Goal: Communication & Community: Answer question/provide support

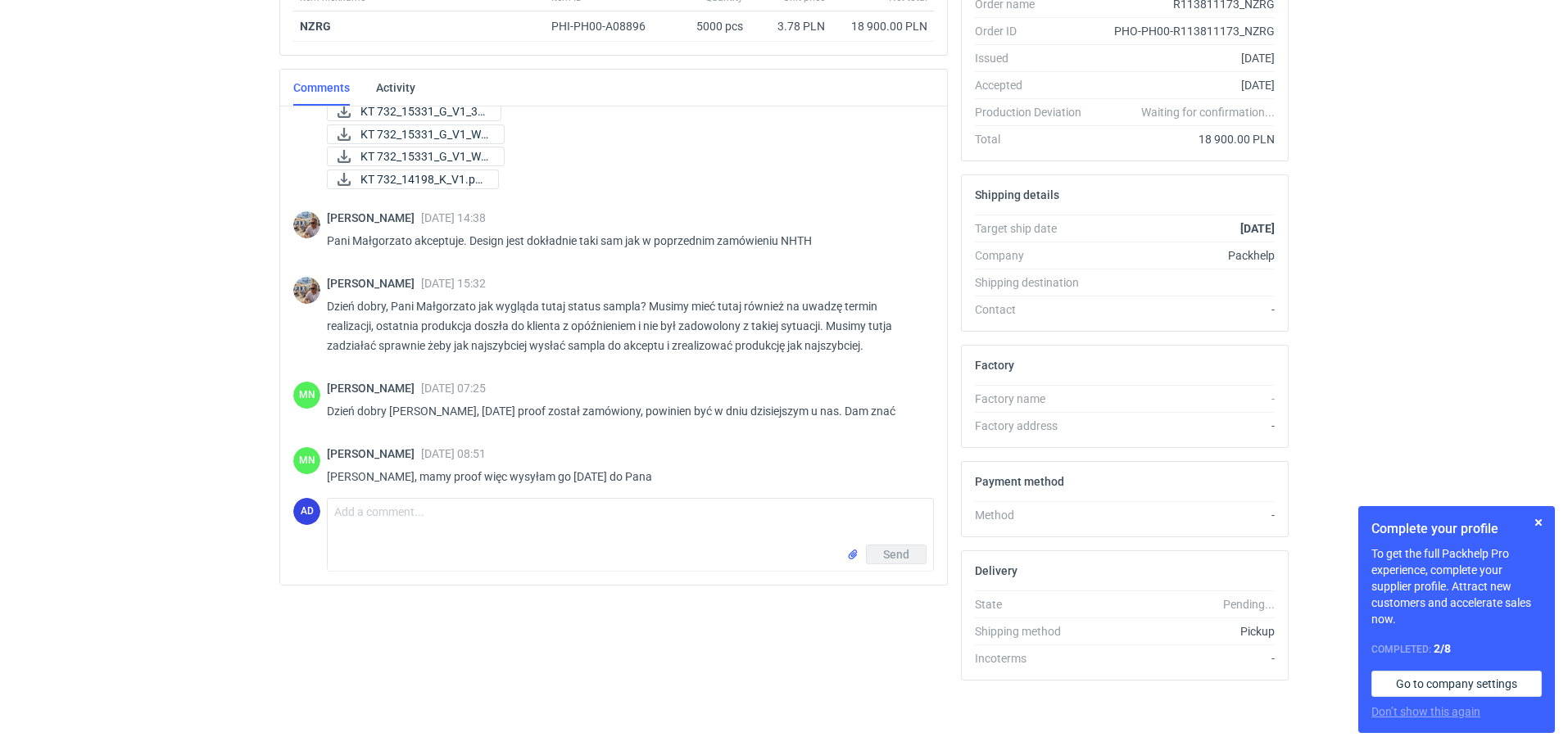
scroll to position [819, 0]
click at [368, 512] on textarea "Comment message" at bounding box center [630, 521] width 605 height 45
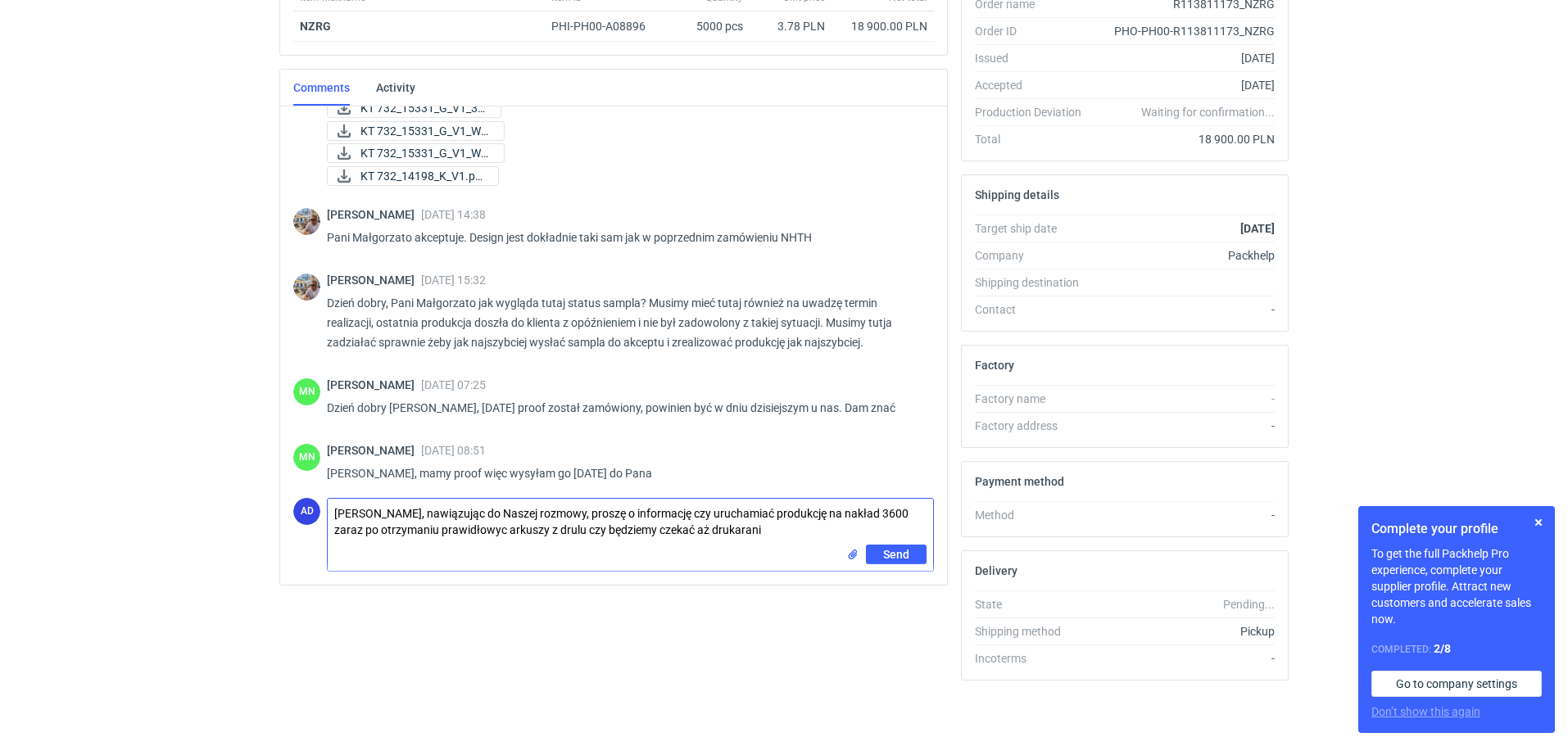
click at [551, 530] on textarea "[PERSON_NAME], nawiązując do Naszej rozmowy, proszę o informację czy uruchamiać…" at bounding box center [630, 521] width 605 height 45
click at [471, 530] on textarea "[PERSON_NAME], nawiązując do Naszej rozmowy, proszę o informację czy uruchamiać…" at bounding box center [630, 521] width 605 height 45
click at [743, 532] on textarea "[PERSON_NAME], nawiązując do Naszej rozmowy, proszę o informację czy uruchamiać…" at bounding box center [630, 521] width 605 height 45
drag, startPoint x: 865, startPoint y: 514, endPoint x: 817, endPoint y: 514, distance: 48.0
click at [817, 514] on textarea "[PERSON_NAME], nawiązując do Naszej rozmowy, proszę o informację czy uruchamiać…" at bounding box center [630, 521] width 605 height 45
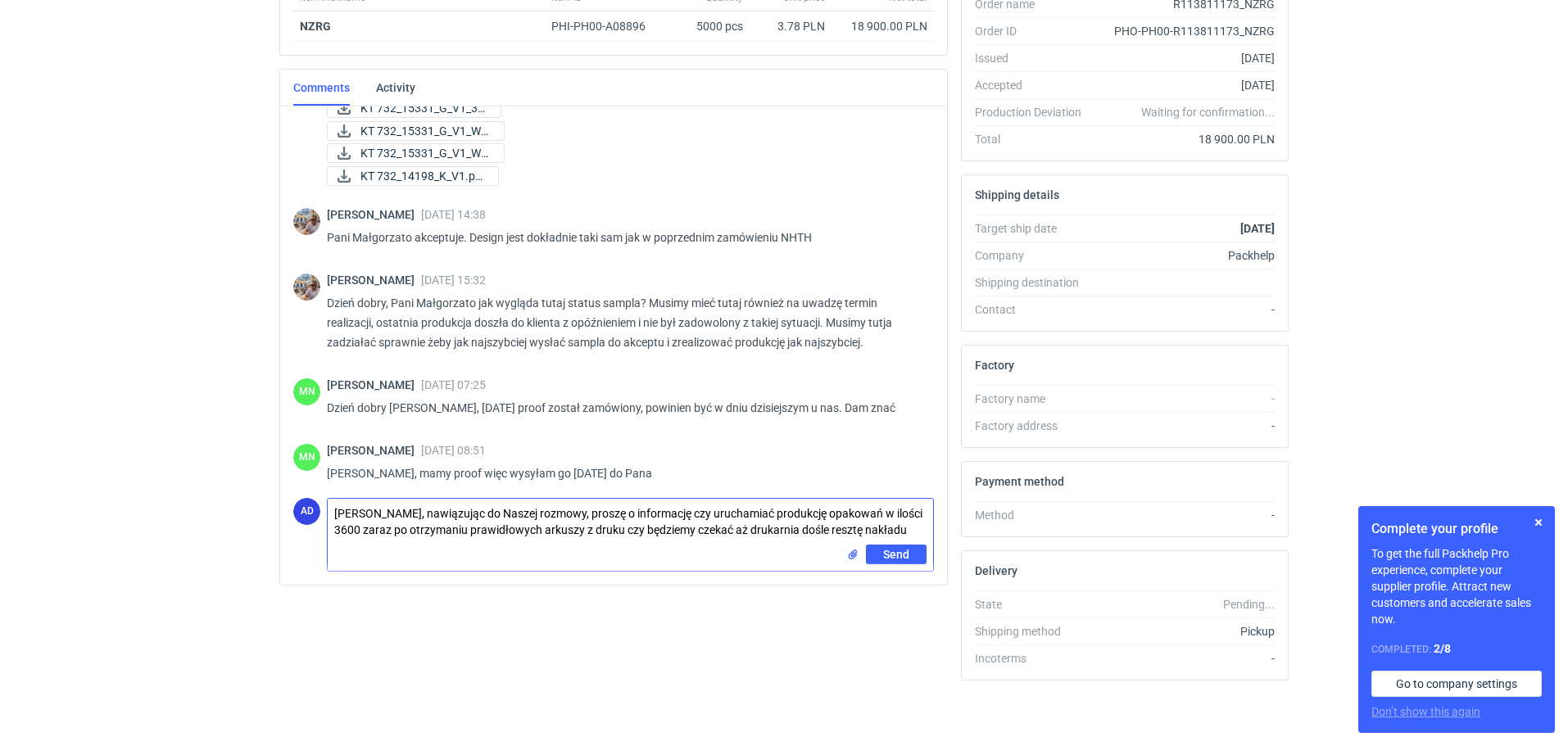
click at [361, 534] on textarea "[PERSON_NAME], nawiązując do Naszej rozmowy, proszę o informację czy uruchamiać…" at bounding box center [630, 521] width 605 height 45
click at [380, 547] on textarea "[PERSON_NAME], nawiązując do Naszej rozmowy, proszę o informację czy uruchamiać…" at bounding box center [630, 527] width 605 height 56
type textarea "[PERSON_NAME], nawiązując do Naszej rozmowy, proszę o informację czy uruchamiać…"
click at [869, 569] on button "Send" at bounding box center [896, 565] width 61 height 20
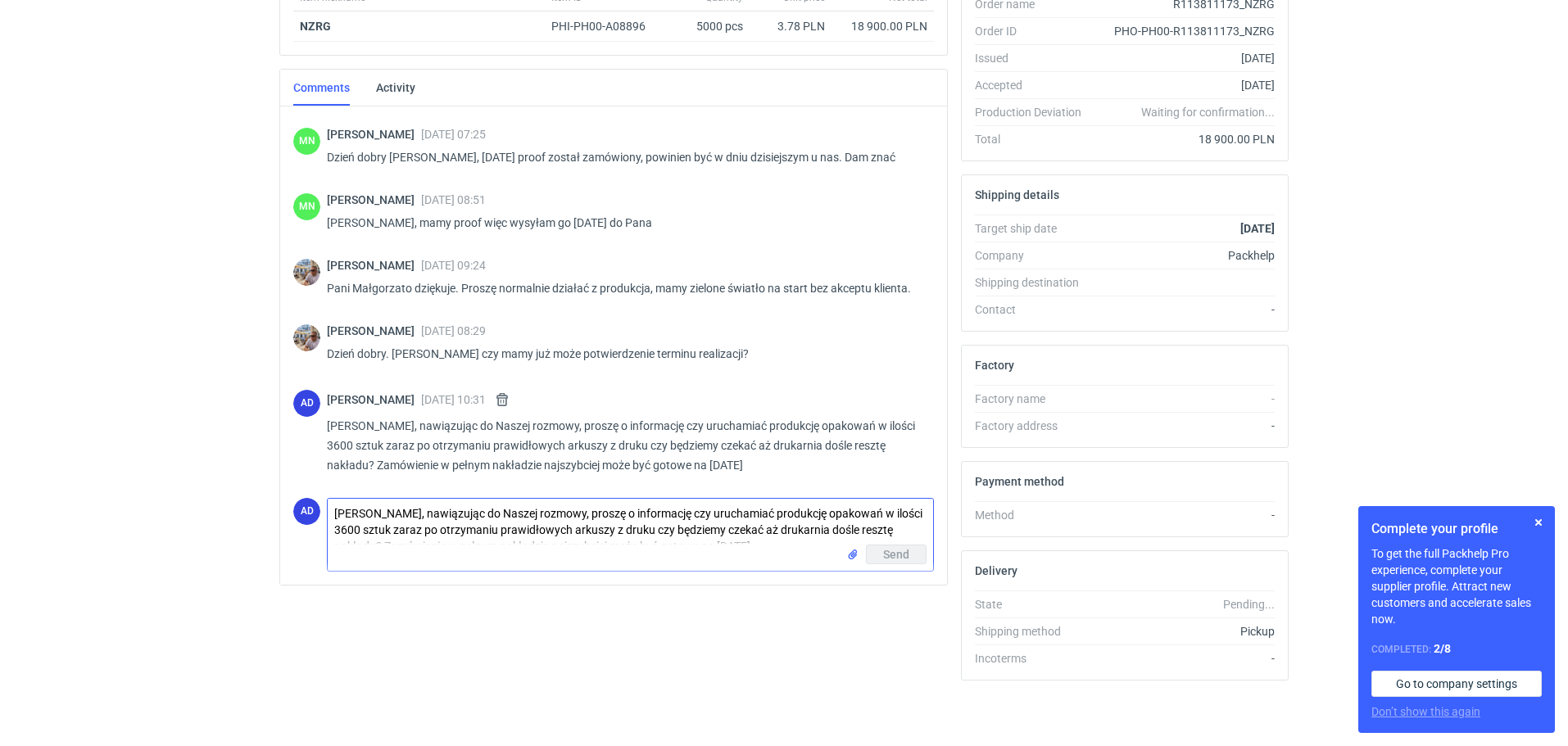
scroll to position [0, 0]
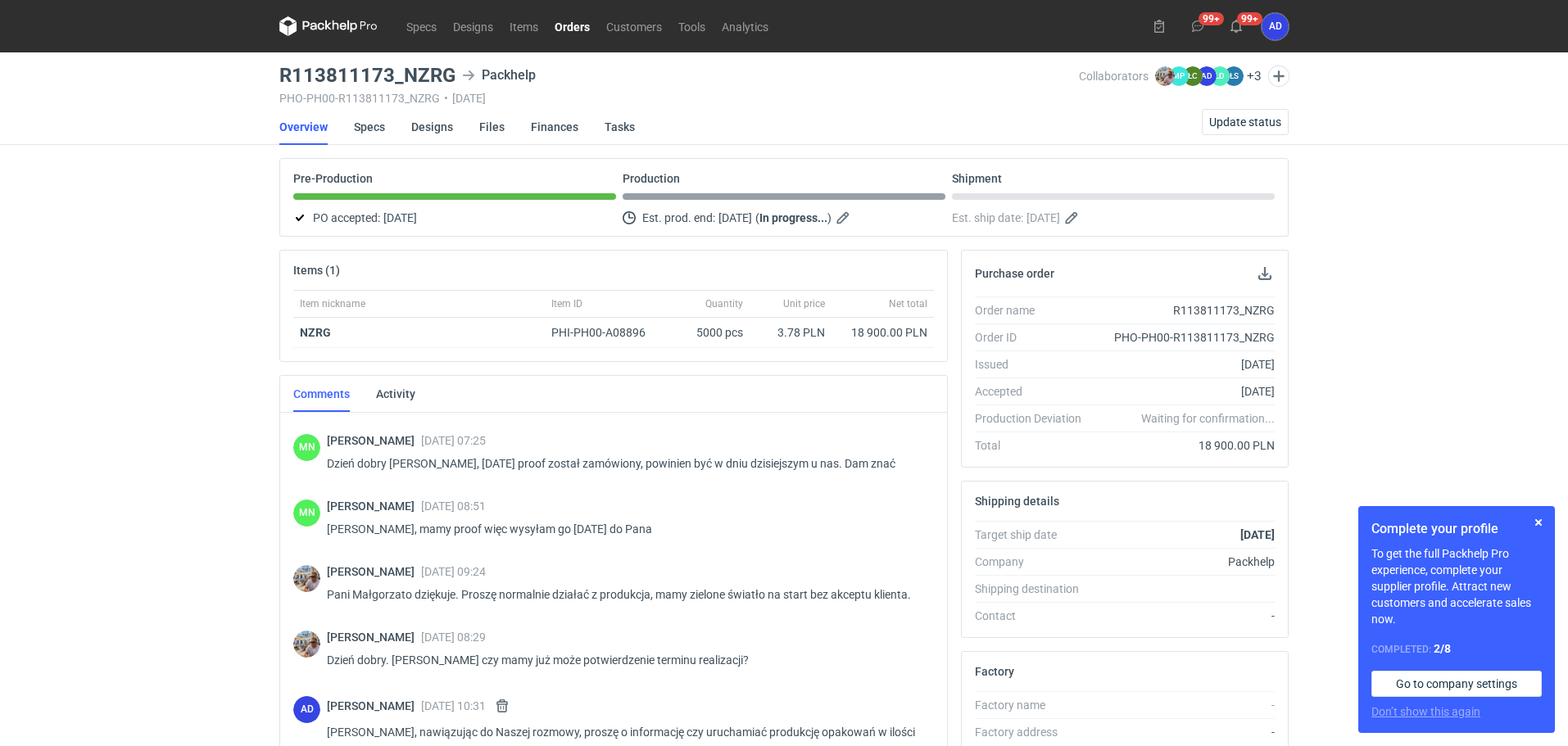
click at [572, 29] on link "Orders" at bounding box center [572, 26] width 52 height 20
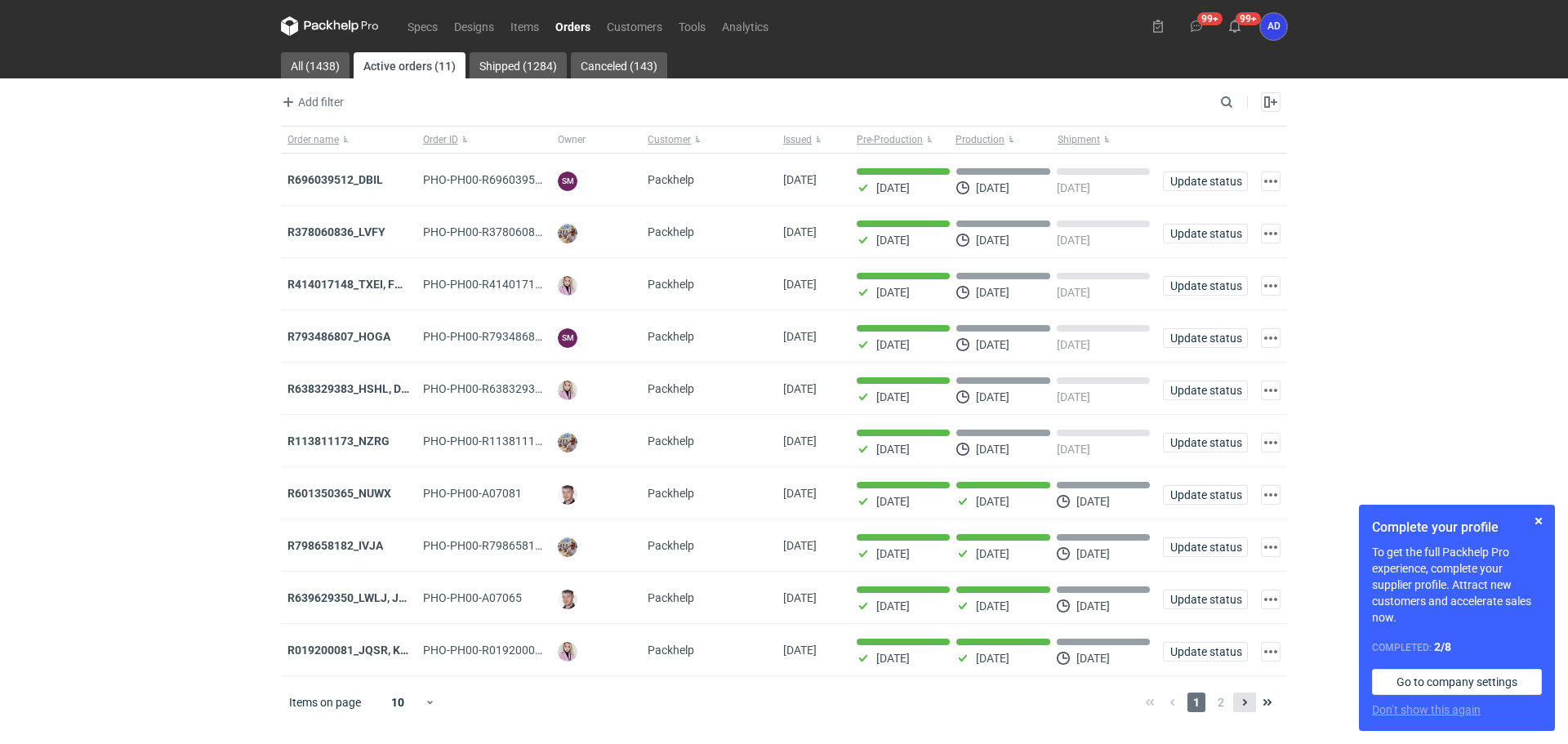
click at [1249, 709] on icon at bounding box center [1244, 702] width 13 height 13
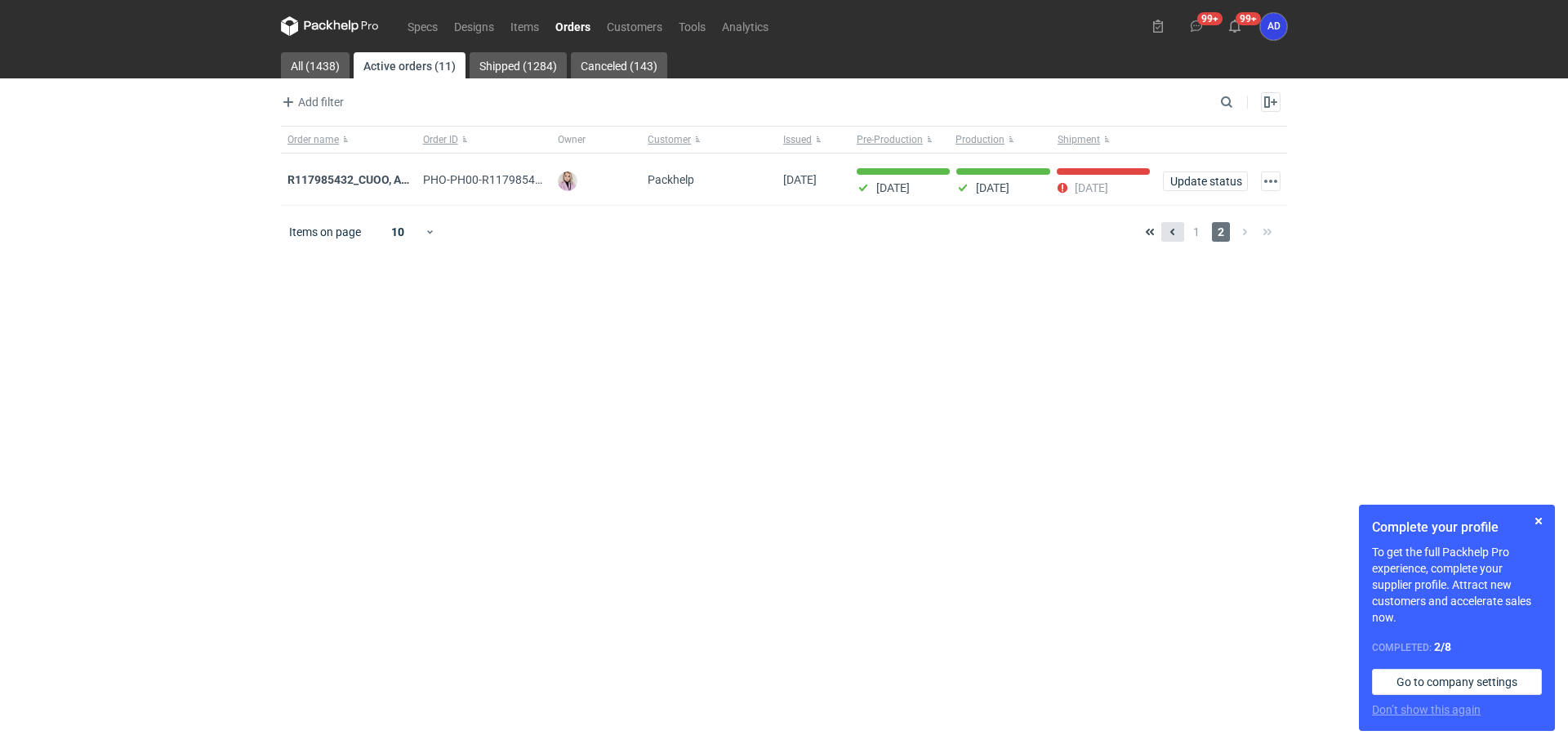
click at [1176, 232] on icon at bounding box center [1173, 231] width 13 height 13
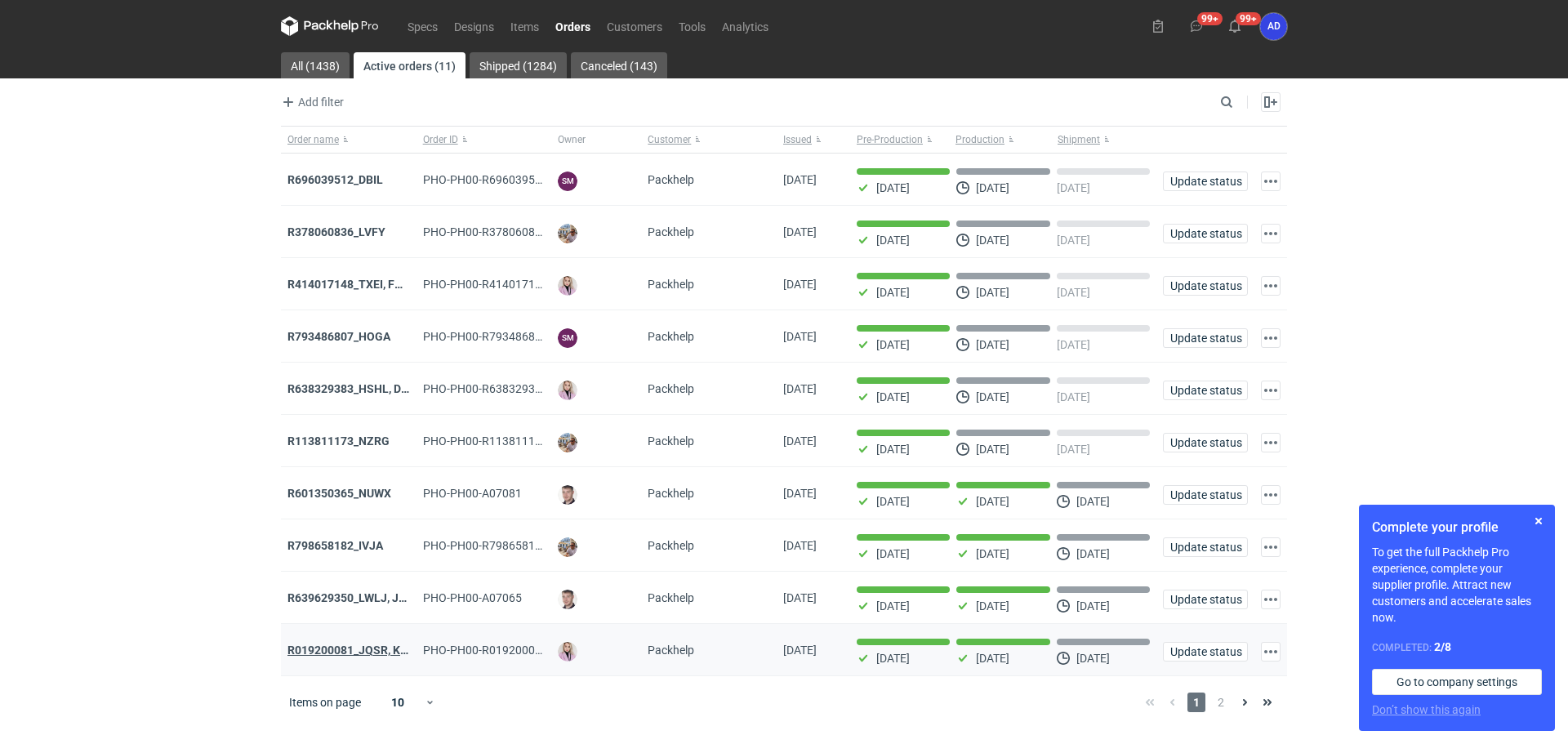
click at [344, 657] on strong "R019200081_JQSR, KAYL" at bounding box center [354, 650] width 133 height 13
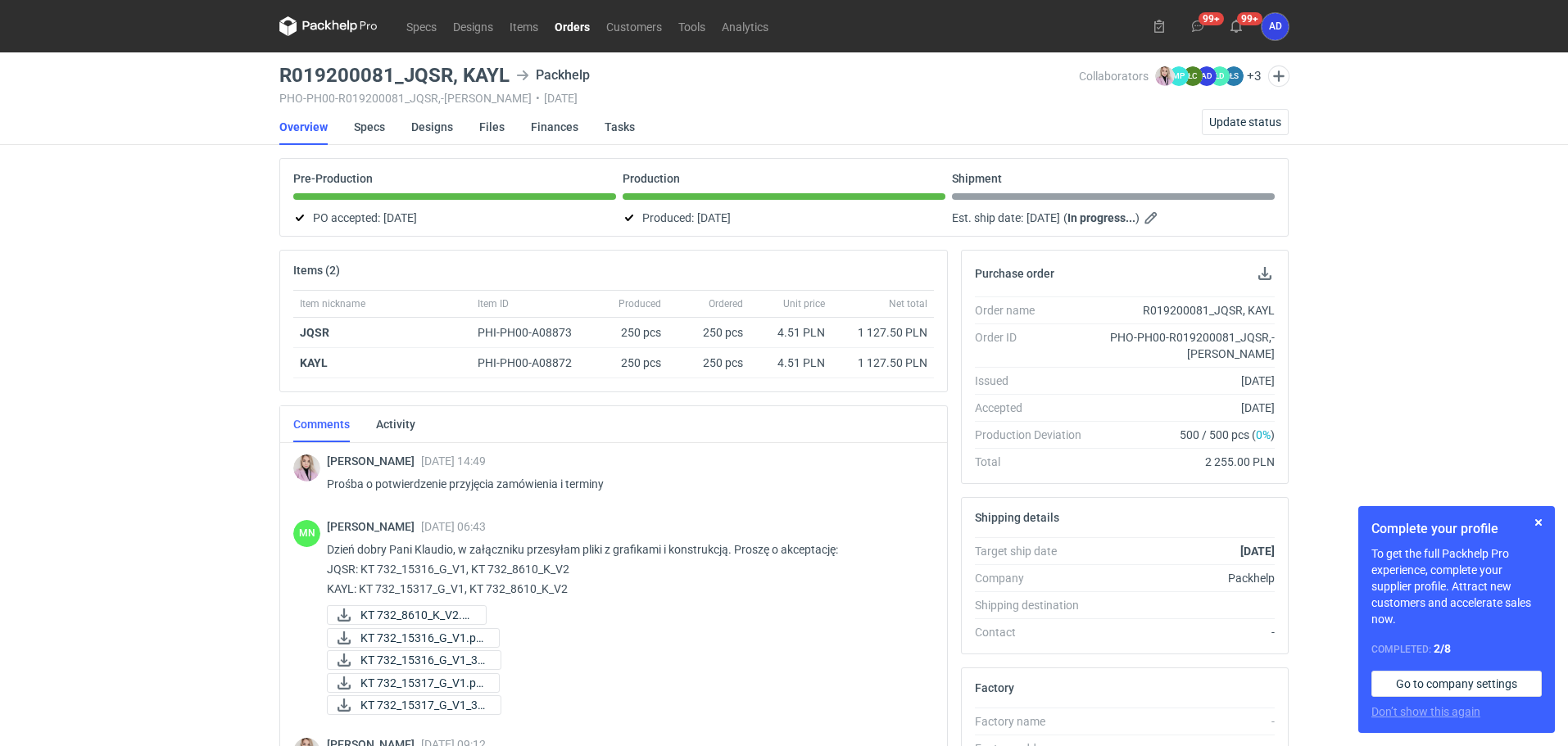
click at [578, 29] on link "Orders" at bounding box center [572, 26] width 52 height 20
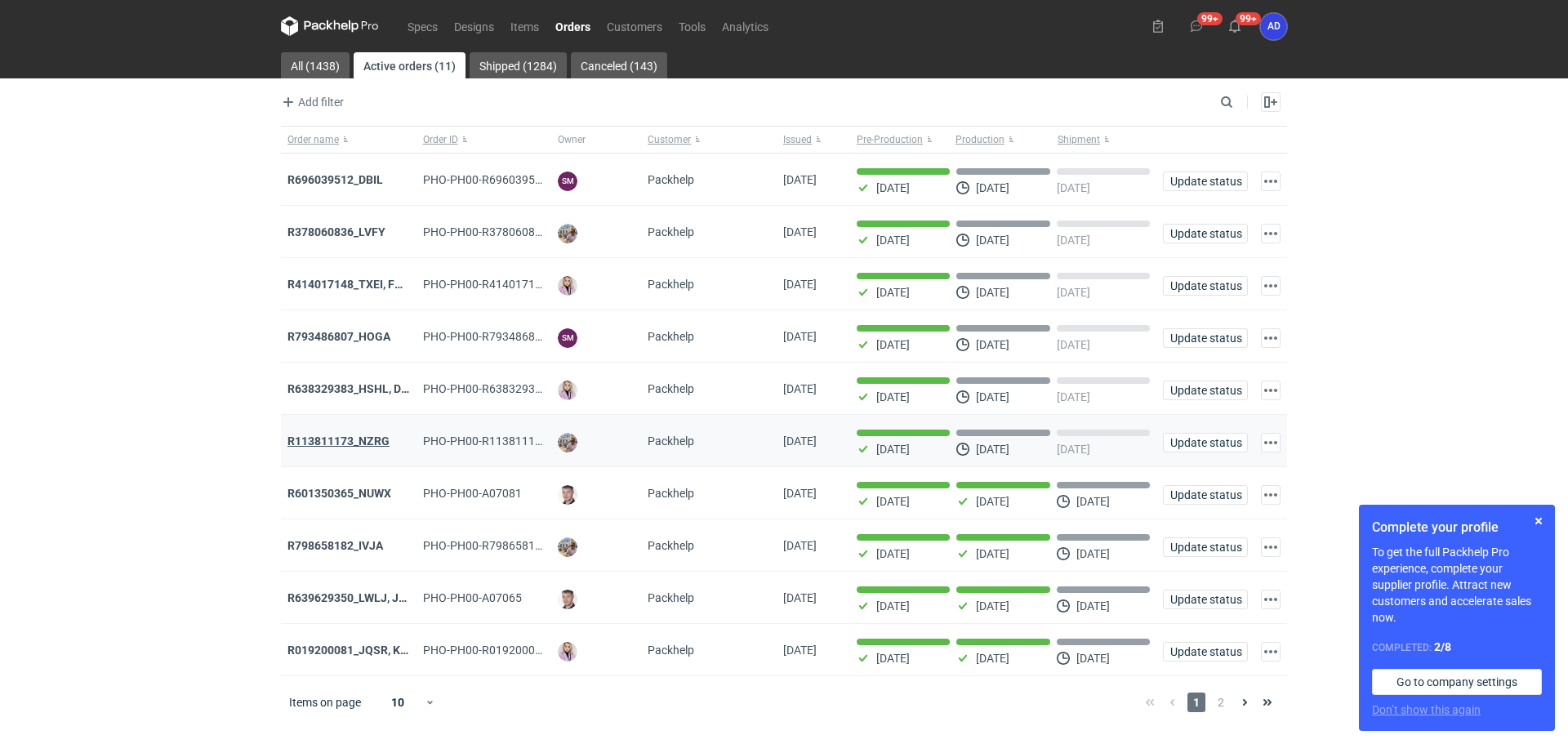
click at [369, 444] on strong "R113811173_NZRG" at bounding box center [338, 441] width 102 height 13
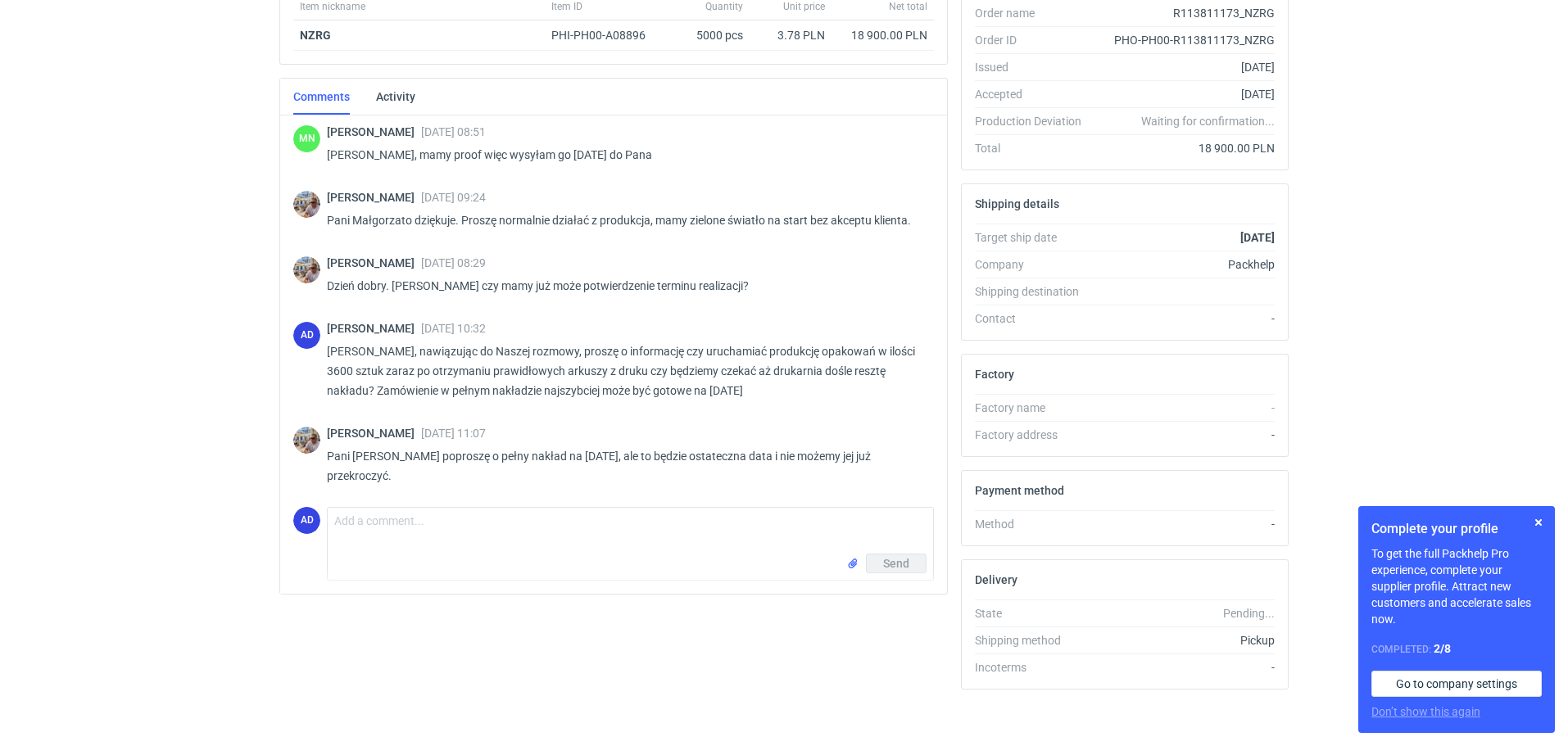
scroll to position [1129, 0]
